Goal: Information Seeking & Learning: Learn about a topic

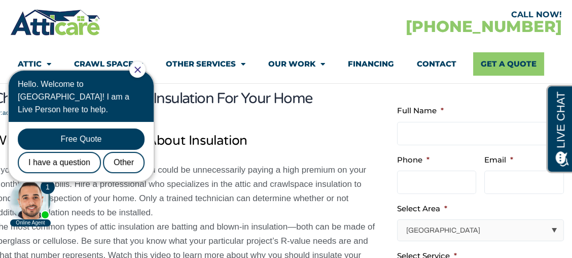
scroll to position [55, 0]
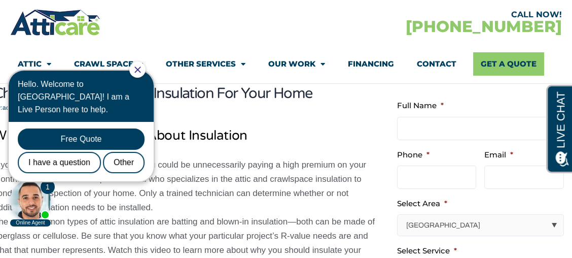
click at [145, 79] on div "Hello. Welcome to [GEOGRAPHIC_DATA]! I am a Live Person here to help." at bounding box center [81, 97] width 127 height 38
click at [141, 70] on icon "Close Chat" at bounding box center [137, 69] width 6 height 6
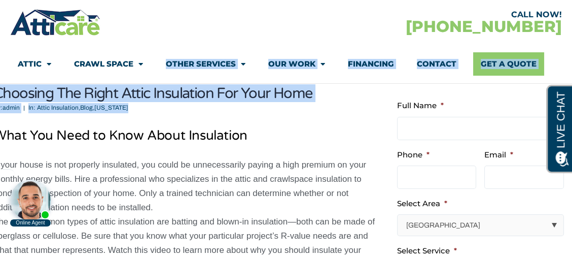
drag, startPoint x: 140, startPoint y: 9, endPoint x: 224, endPoint y: 137, distance: 152.9
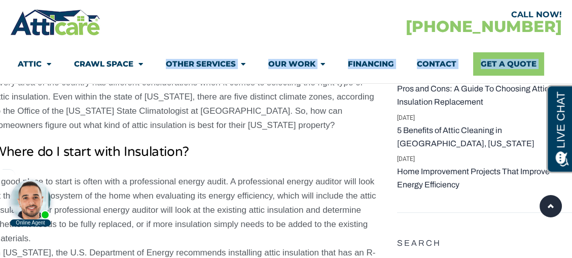
scroll to position [536, 0]
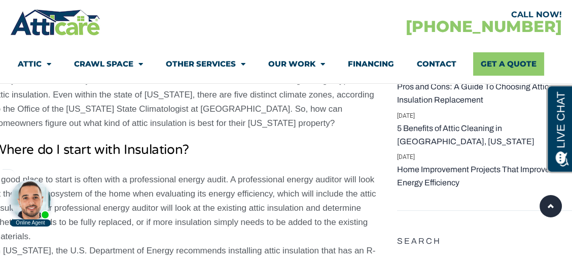
click at [224, 143] on h2 "Where do I start with Insulation?" at bounding box center [186, 150] width 387 height 15
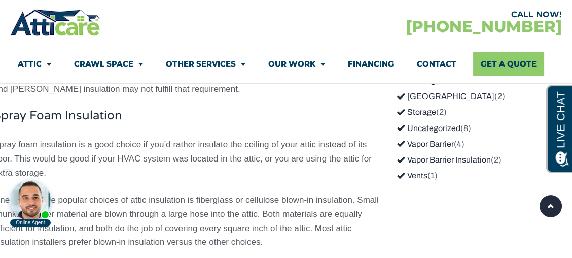
scroll to position [1552, 0]
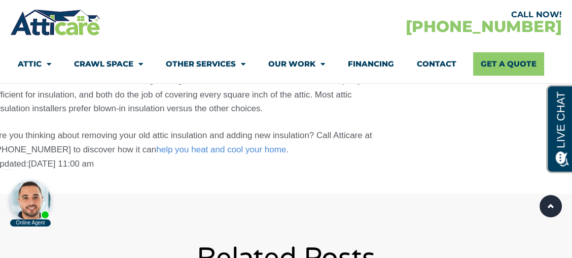
scroll to position [1682, 0]
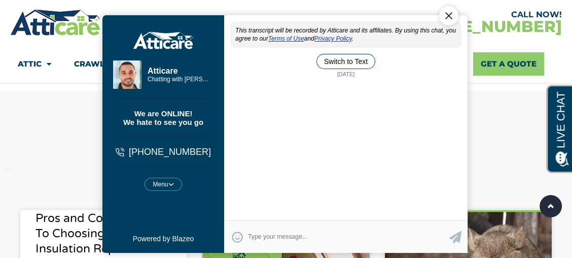
scroll to position [0, 0]
